Goal: Use online tool/utility: Use online tool/utility

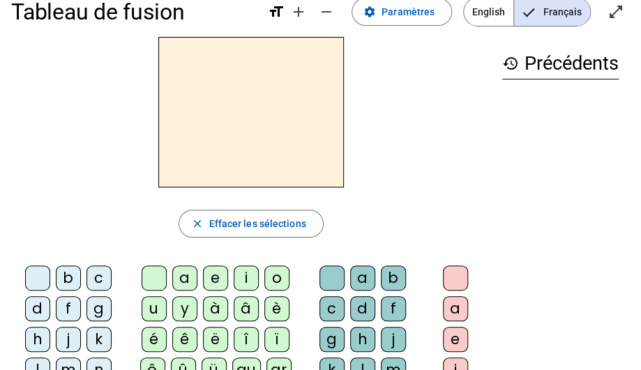
scroll to position [29, 0]
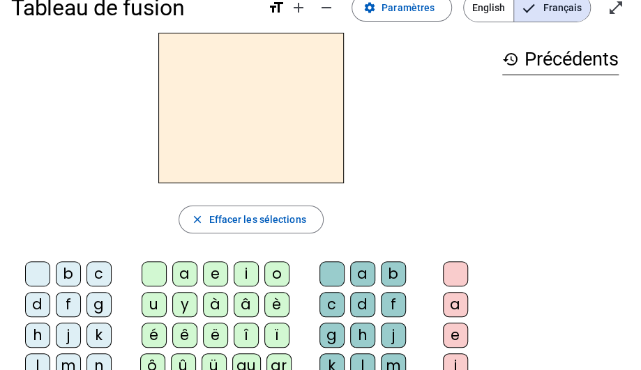
click at [66, 363] on div "m" at bounding box center [68, 365] width 25 height 25
click at [182, 275] on div "a" at bounding box center [184, 273] width 25 height 25
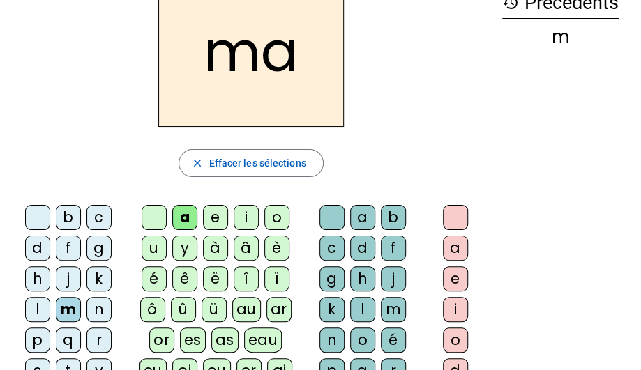
scroll to position [100, 0]
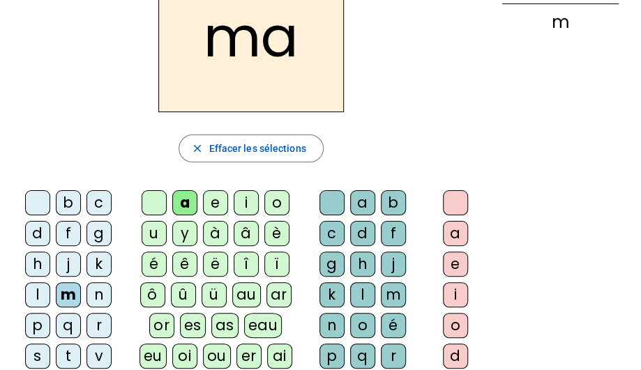
click at [71, 356] on div "t" at bounding box center [68, 356] width 25 height 25
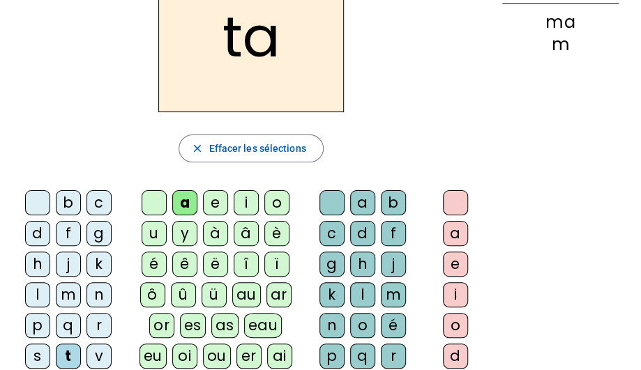
click at [38, 289] on div "l" at bounding box center [37, 294] width 25 height 25
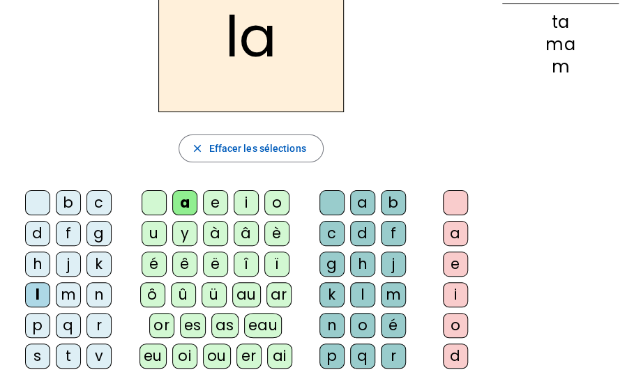
click at [212, 197] on div "e" at bounding box center [215, 202] width 25 height 25
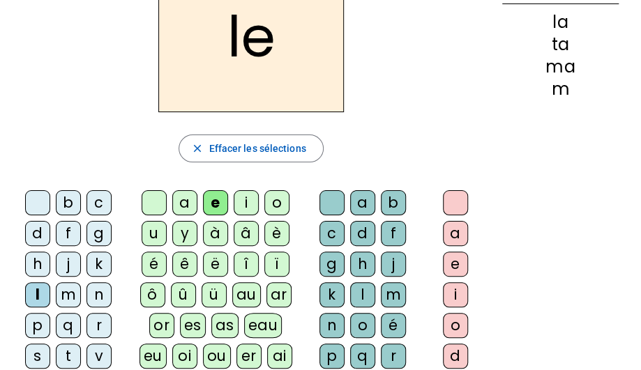
click at [149, 231] on div "u" at bounding box center [153, 233] width 25 height 25
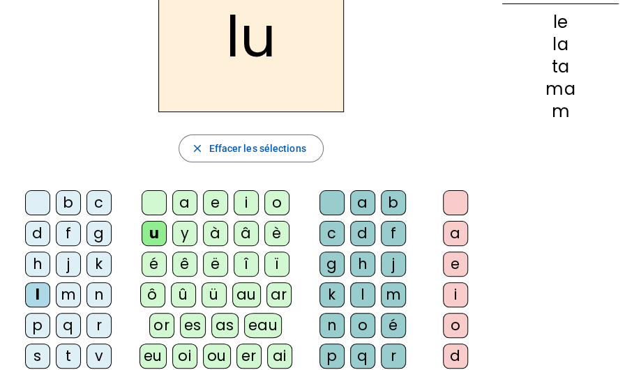
click at [67, 353] on div "t" at bounding box center [68, 356] width 25 height 25
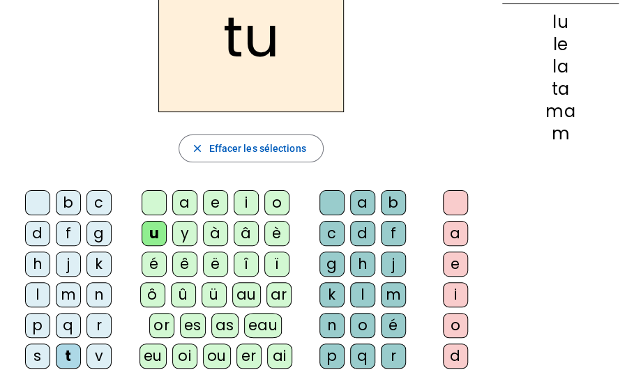
click at [40, 231] on div "d" at bounding box center [37, 233] width 25 height 25
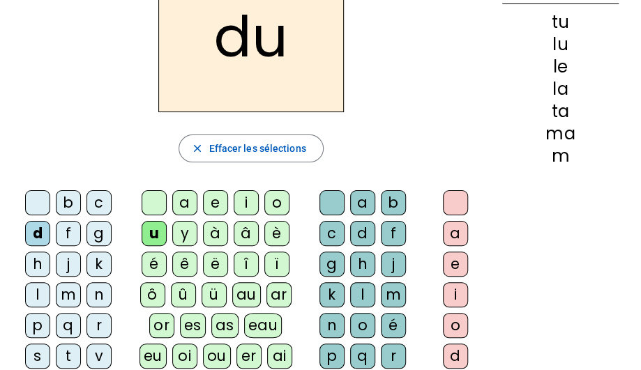
click at [213, 204] on div "e" at bounding box center [215, 202] width 25 height 25
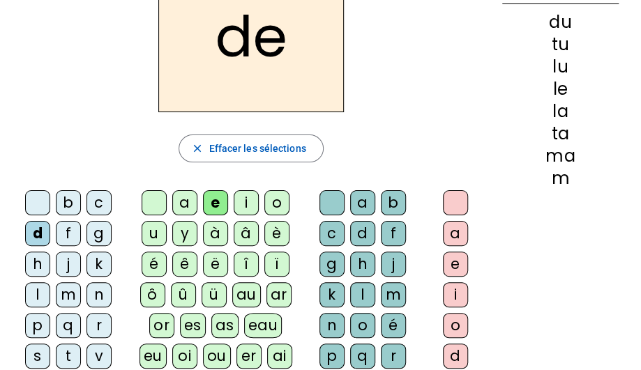
click at [72, 296] on div "m" at bounding box center [68, 294] width 25 height 25
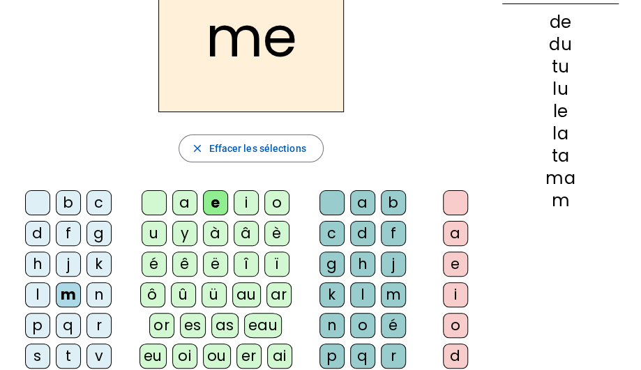
click at [65, 263] on div "j" at bounding box center [68, 264] width 25 height 25
